Goal: Check status: Check status

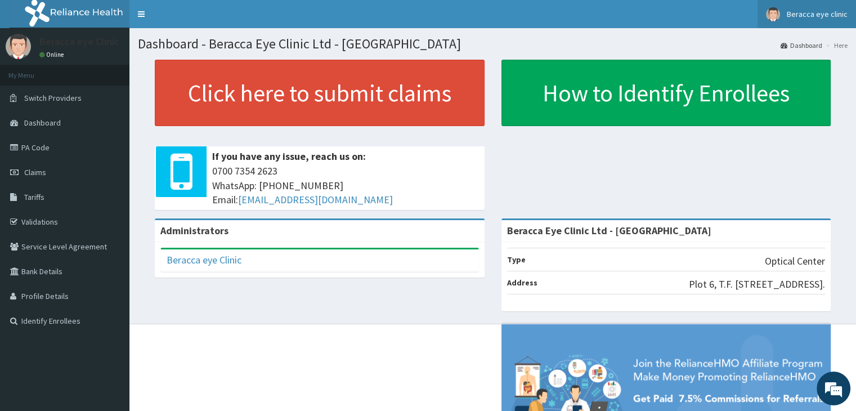
click at [827, 14] on span "Beracca eye clinic" at bounding box center [817, 14] width 61 height 10
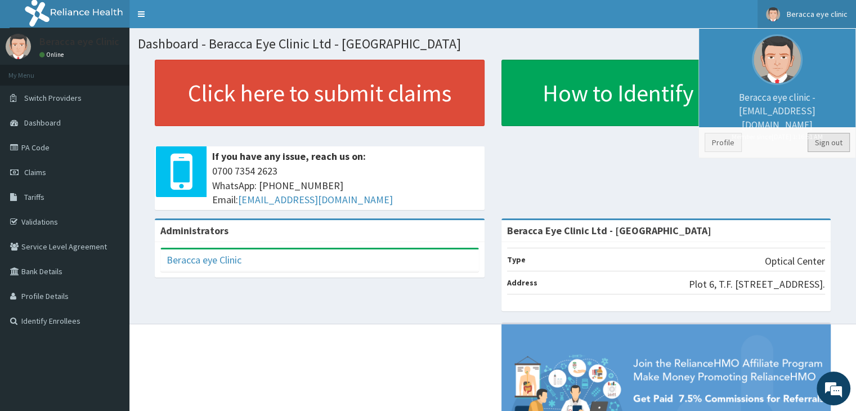
click at [828, 143] on link "Sign out" at bounding box center [828, 142] width 42 height 19
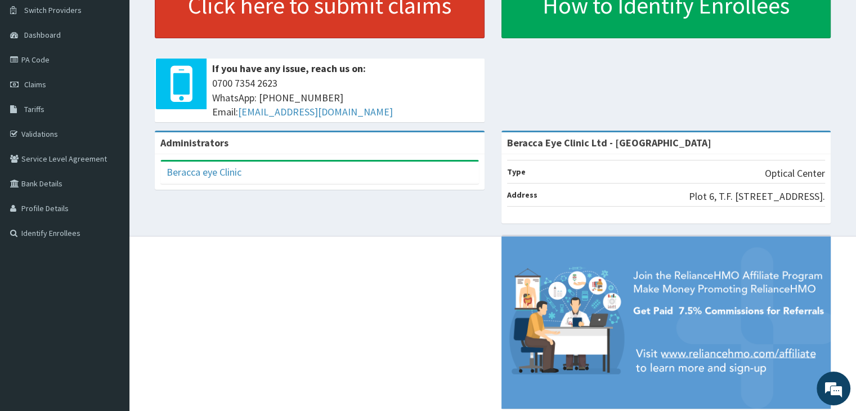
scroll to position [113, 0]
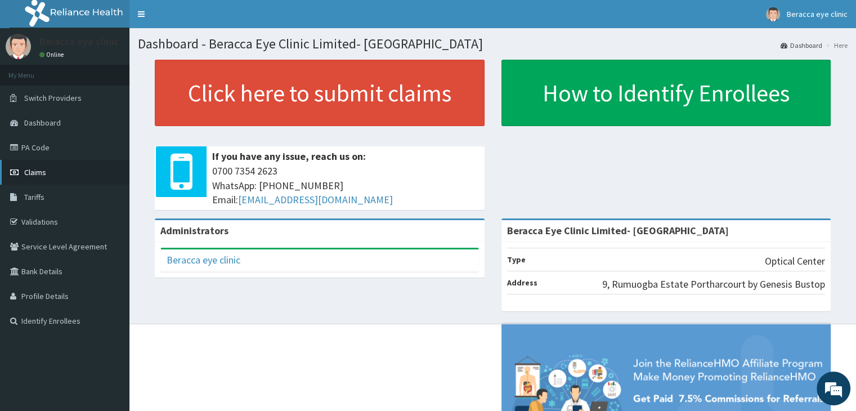
click at [33, 172] on span "Claims" at bounding box center [35, 172] width 22 height 10
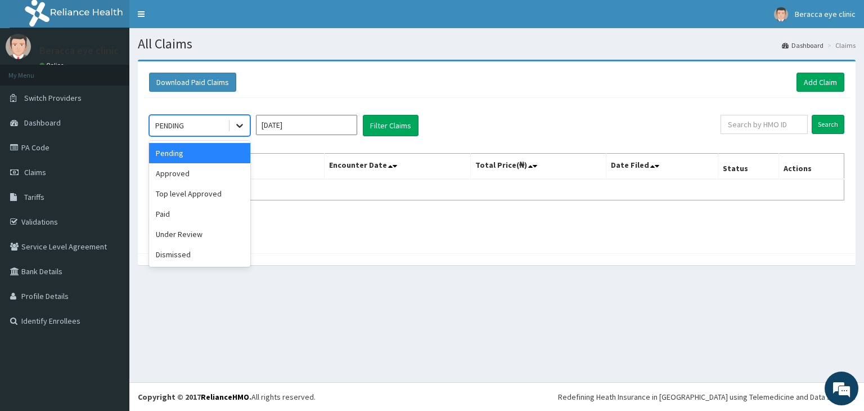
click at [239, 125] on icon at bounding box center [239, 126] width 7 height 4
click at [196, 219] on div "Paid" at bounding box center [199, 214] width 101 height 20
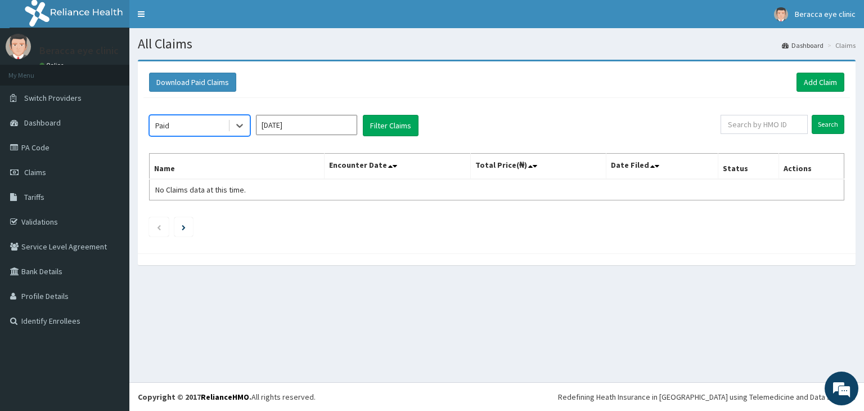
click at [333, 124] on input "Sep 2025" at bounding box center [306, 125] width 101 height 20
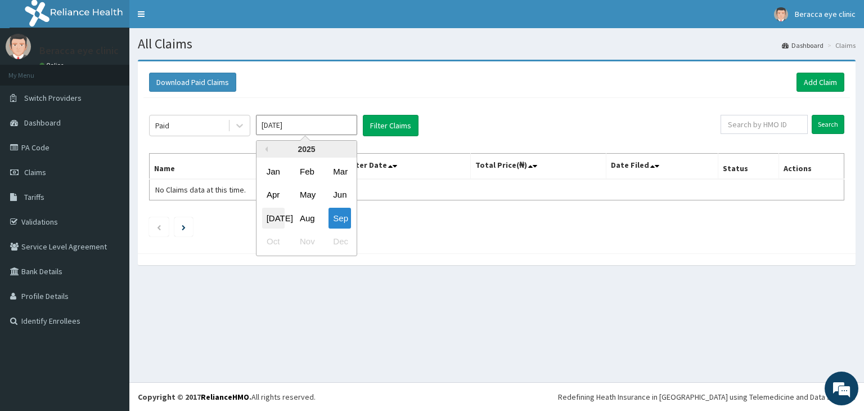
click at [271, 221] on div "Jul" at bounding box center [273, 218] width 23 height 21
type input "Jul 2025"
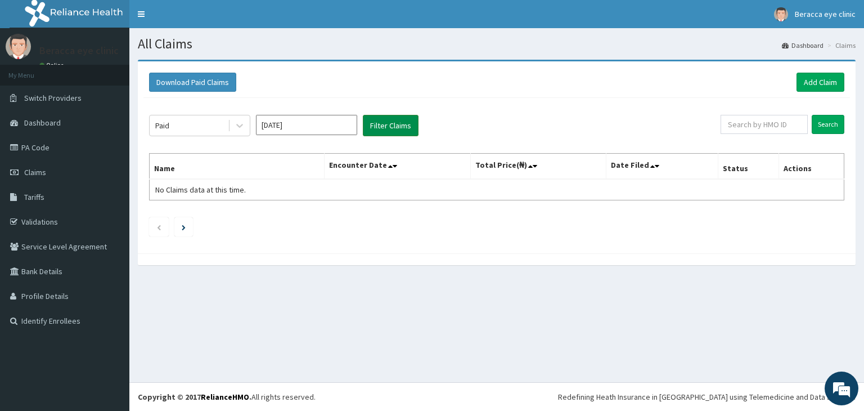
click at [381, 129] on button "Filter Claims" at bounding box center [391, 125] width 56 height 21
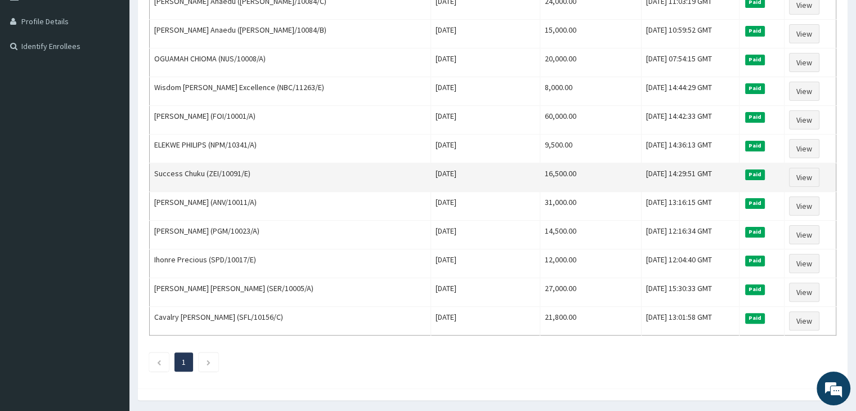
scroll to position [306, 0]
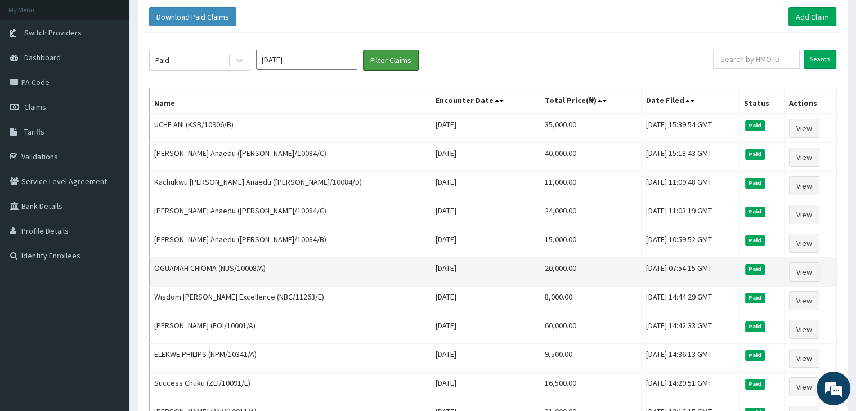
scroll to position [0, 0]
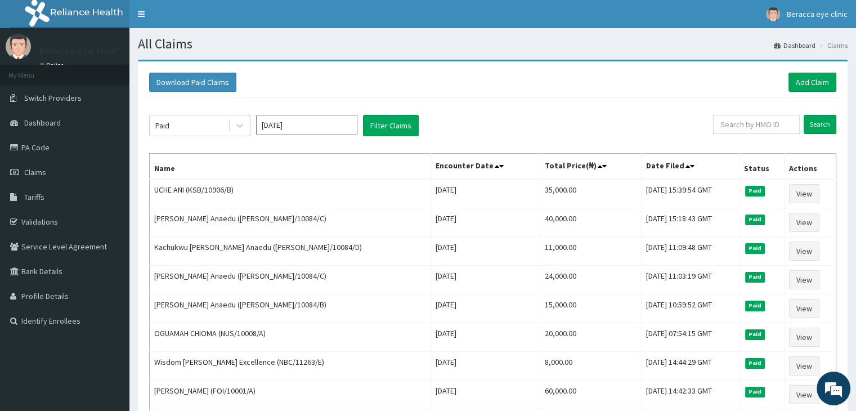
click at [800, 42] on link "Dashboard" at bounding box center [795, 46] width 42 height 10
